Goal: Check status: Check status

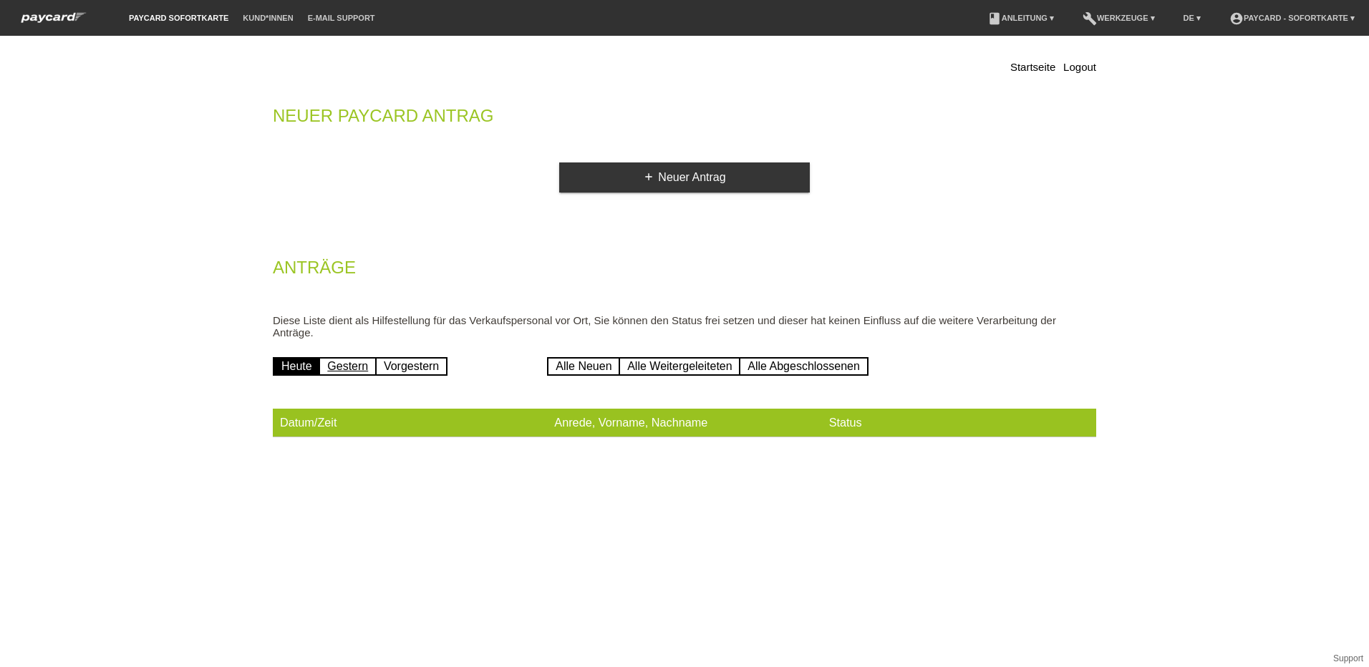
click at [349, 361] on link "Gestern" at bounding box center [348, 366] width 58 height 19
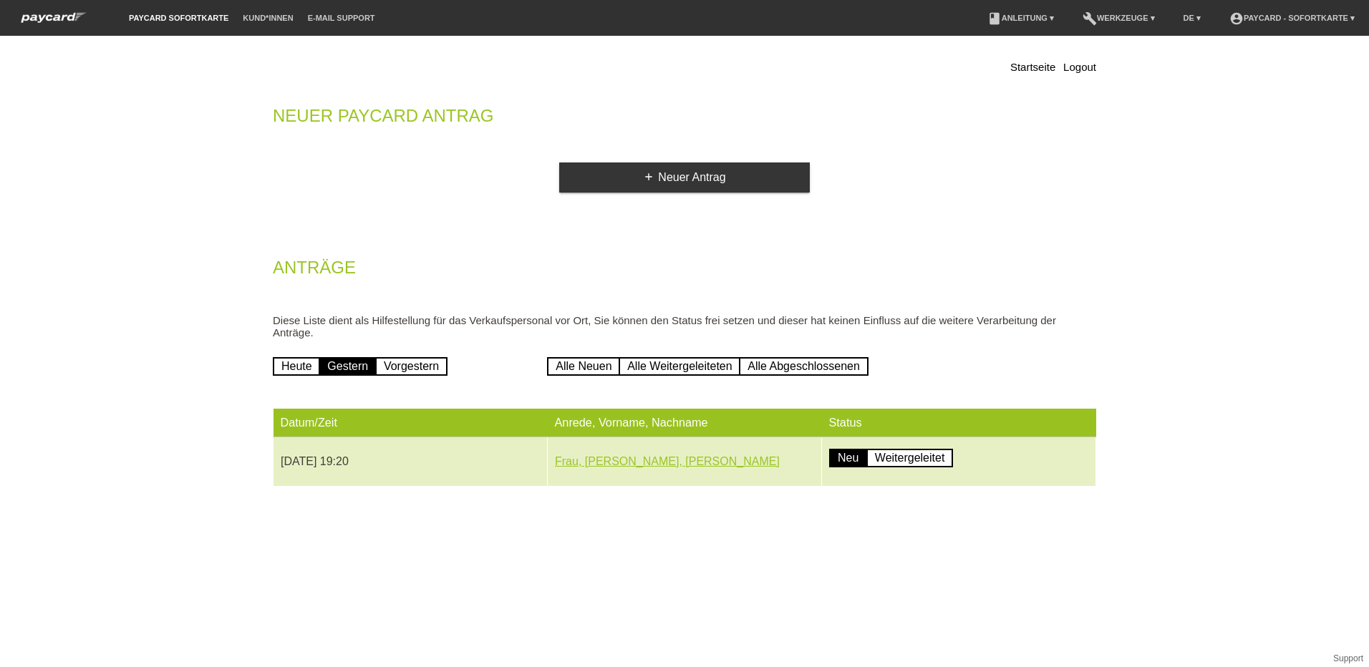
click at [663, 458] on link "Frau, Naveena, Thayaparan" at bounding box center [667, 461] width 225 height 12
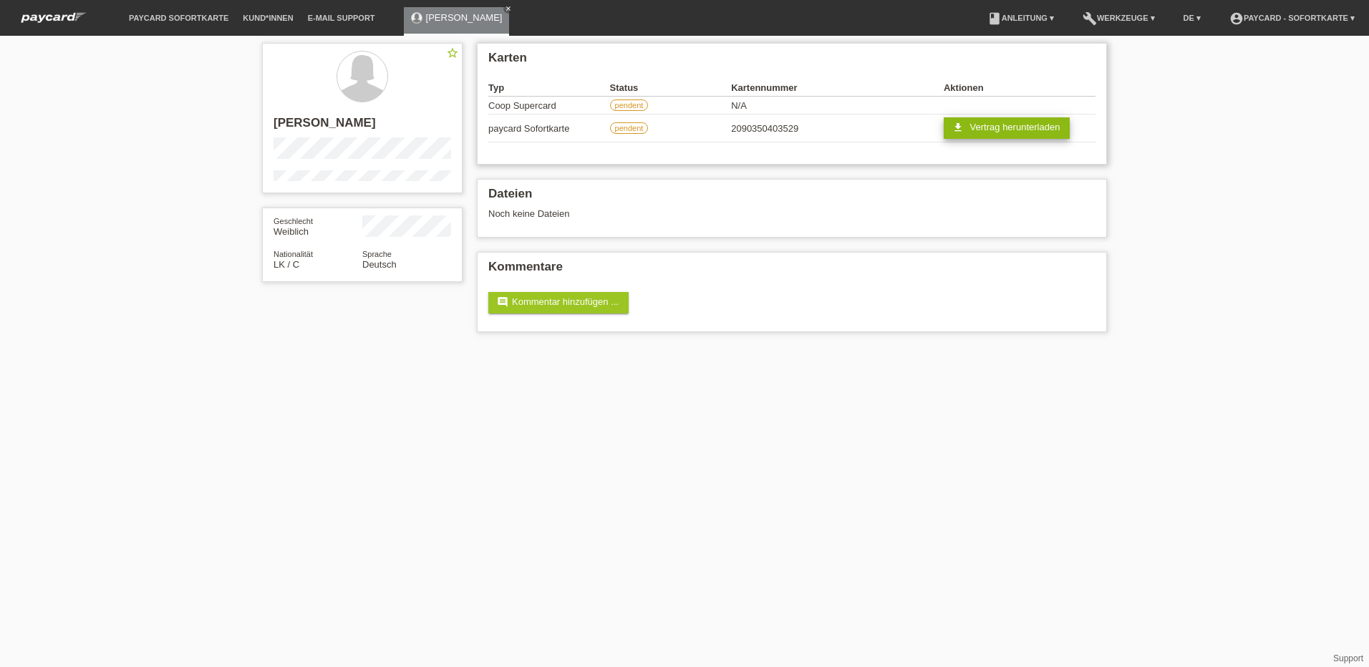
click at [1005, 130] on span "Vertrag herunterladen" at bounding box center [1015, 127] width 90 height 11
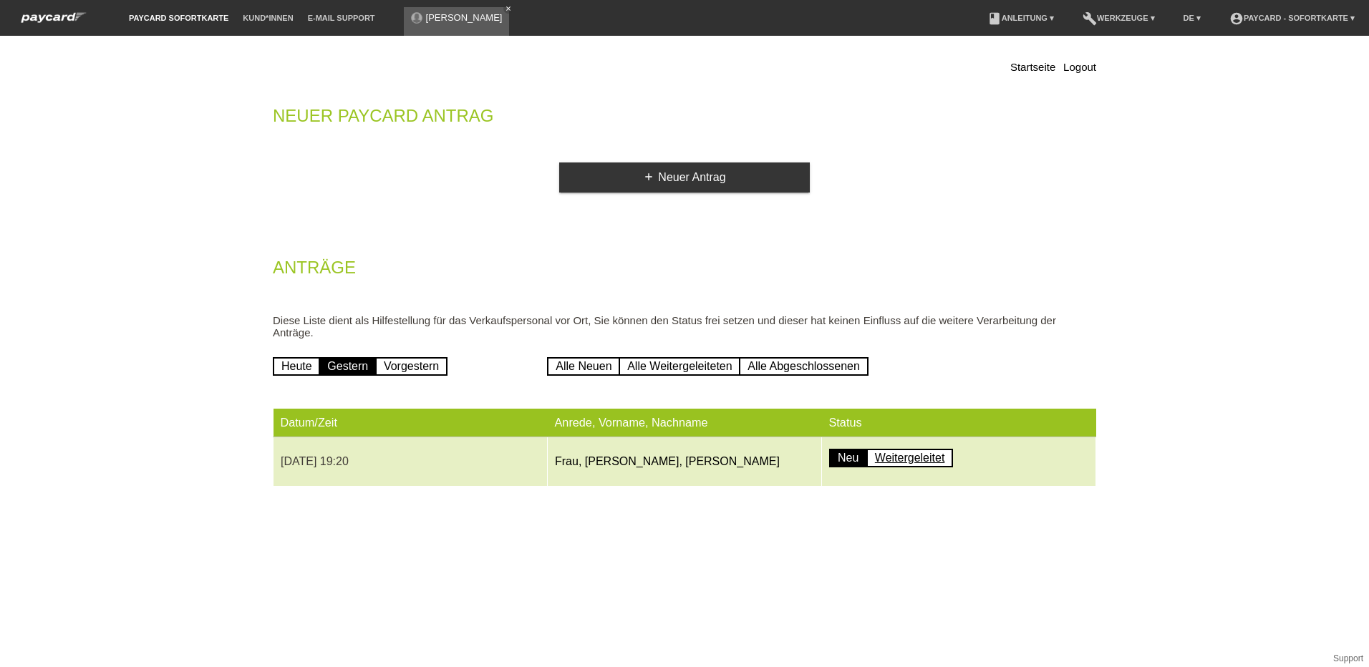
click at [901, 455] on link "Weitergeleitet" at bounding box center [910, 458] width 87 height 19
click at [845, 471] on td "Neu Weitergeleitet" at bounding box center [959, 462] width 274 height 49
click at [597, 459] on link "Frau, Naveena, Thayaparan" at bounding box center [667, 461] width 225 height 12
